Goal: Information Seeking & Learning: Understand process/instructions

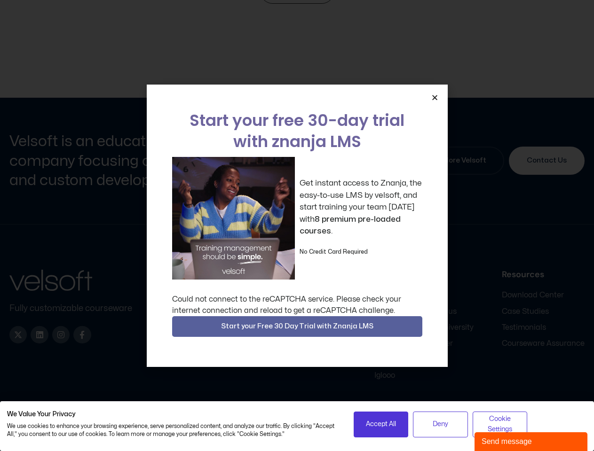
click at [297, 226] on div "Get instant access to Znanja, the easy-to-use LMS by velsoft, and start trainin…" at bounding box center [297, 218] width 250 height 123
click at [434, 97] on icon "Close" at bounding box center [434, 97] width 7 height 7
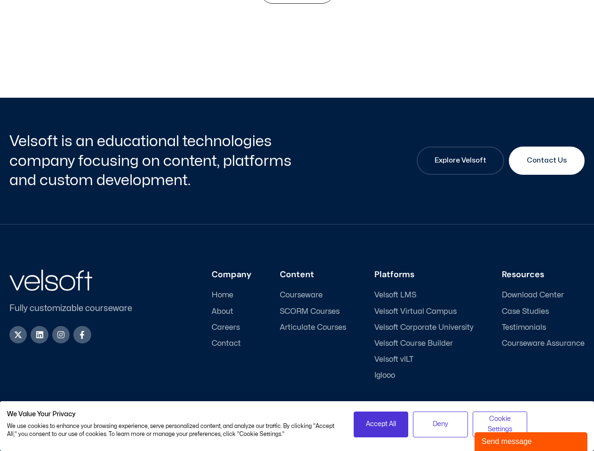
click at [297, 327] on div "Company Home About Careers Contact Content Courseware SCORM Courses Articulate …" at bounding box center [366, 325] width 437 height 111
click at [381, 425] on span "Accept All" at bounding box center [381, 424] width 30 height 10
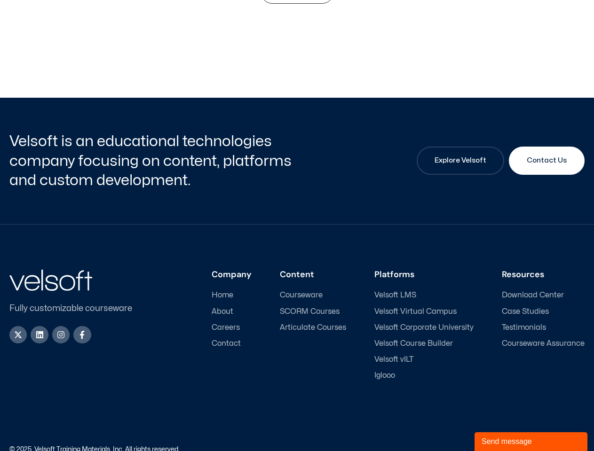
click at [440, 447] on div "Accessibility Policy | Privacy Policy" at bounding box center [441, 450] width 288 height 7
click at [500, 447] on link "Accessibility Policy" at bounding box center [503, 450] width 56 height 6
click at [531, 442] on div "Send message" at bounding box center [530, 441] width 99 height 11
